Goal: Check status: Check status

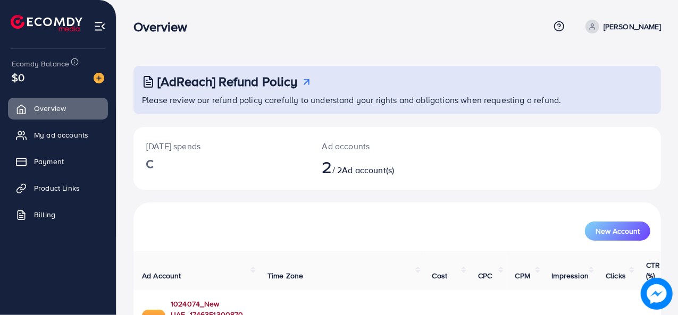
click at [251, 299] on link "1024074_New UAE_1746351300870" at bounding box center [211, 310] width 80 height 22
click at [239, 299] on link "1024074_New UAE_1746351300870" at bounding box center [211, 310] width 80 height 22
